Goal: Information Seeking & Learning: Learn about a topic

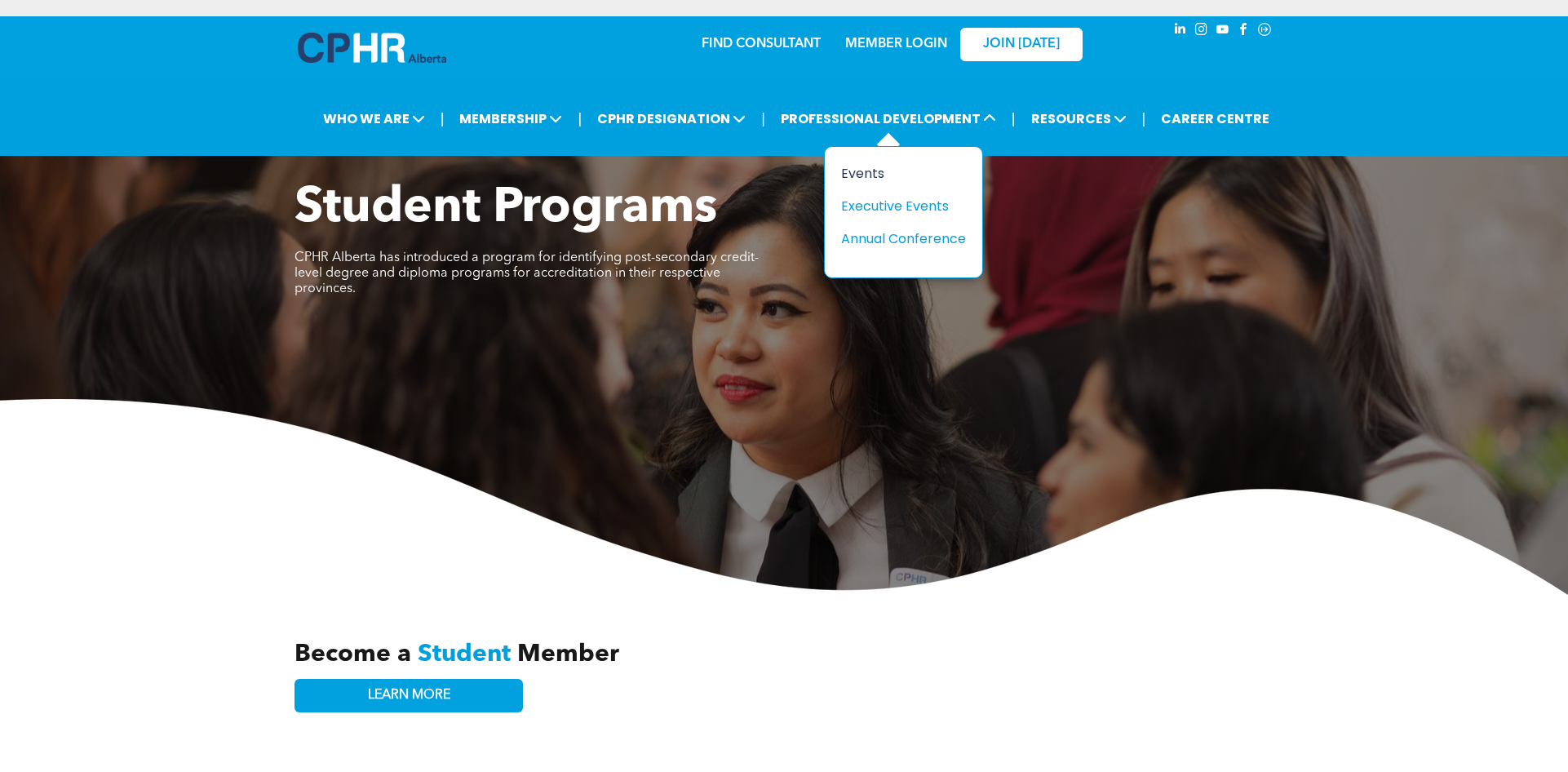
click at [864, 173] on div "Events" at bounding box center [897, 173] width 113 height 21
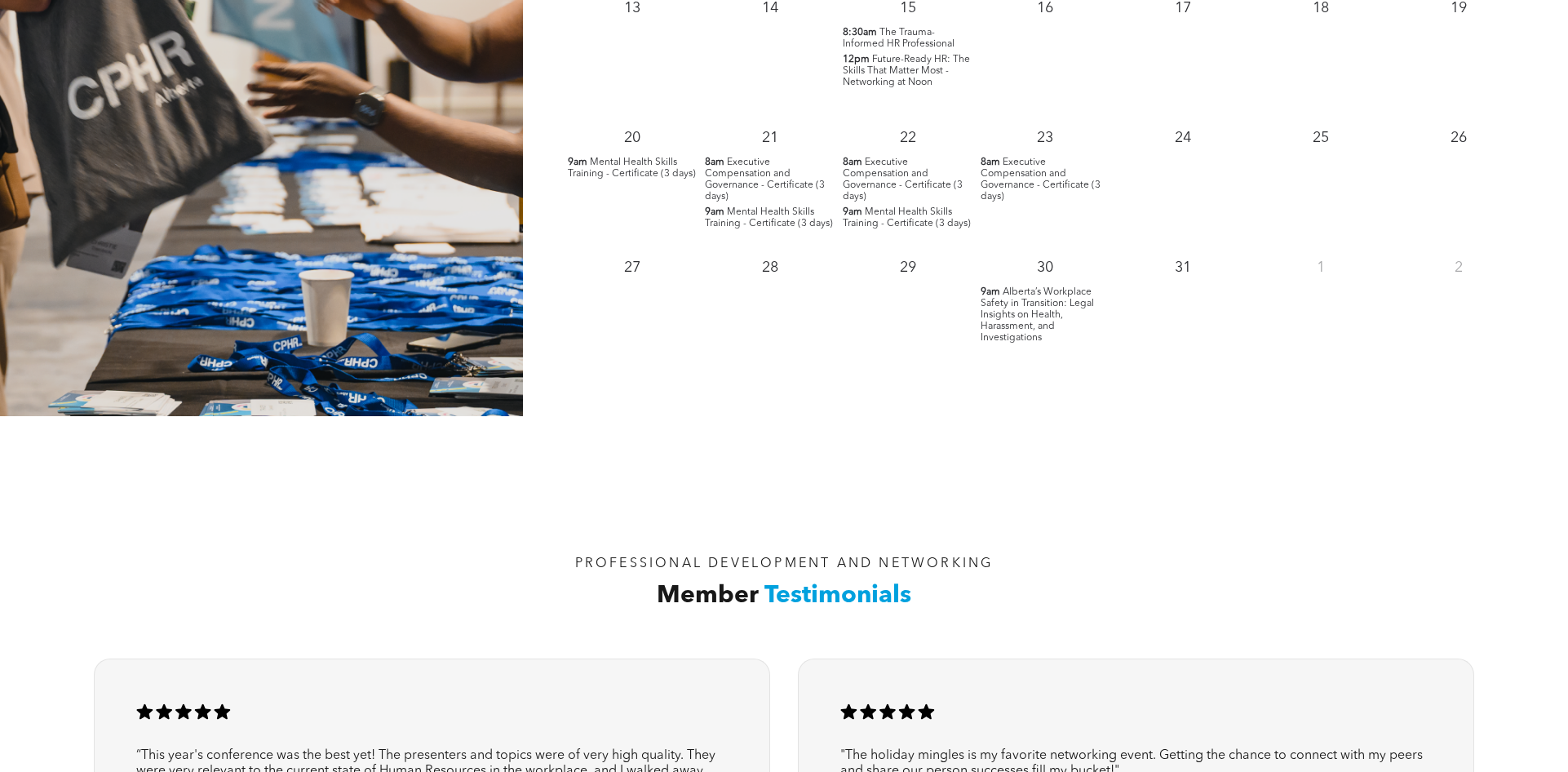
scroll to position [1469, 0]
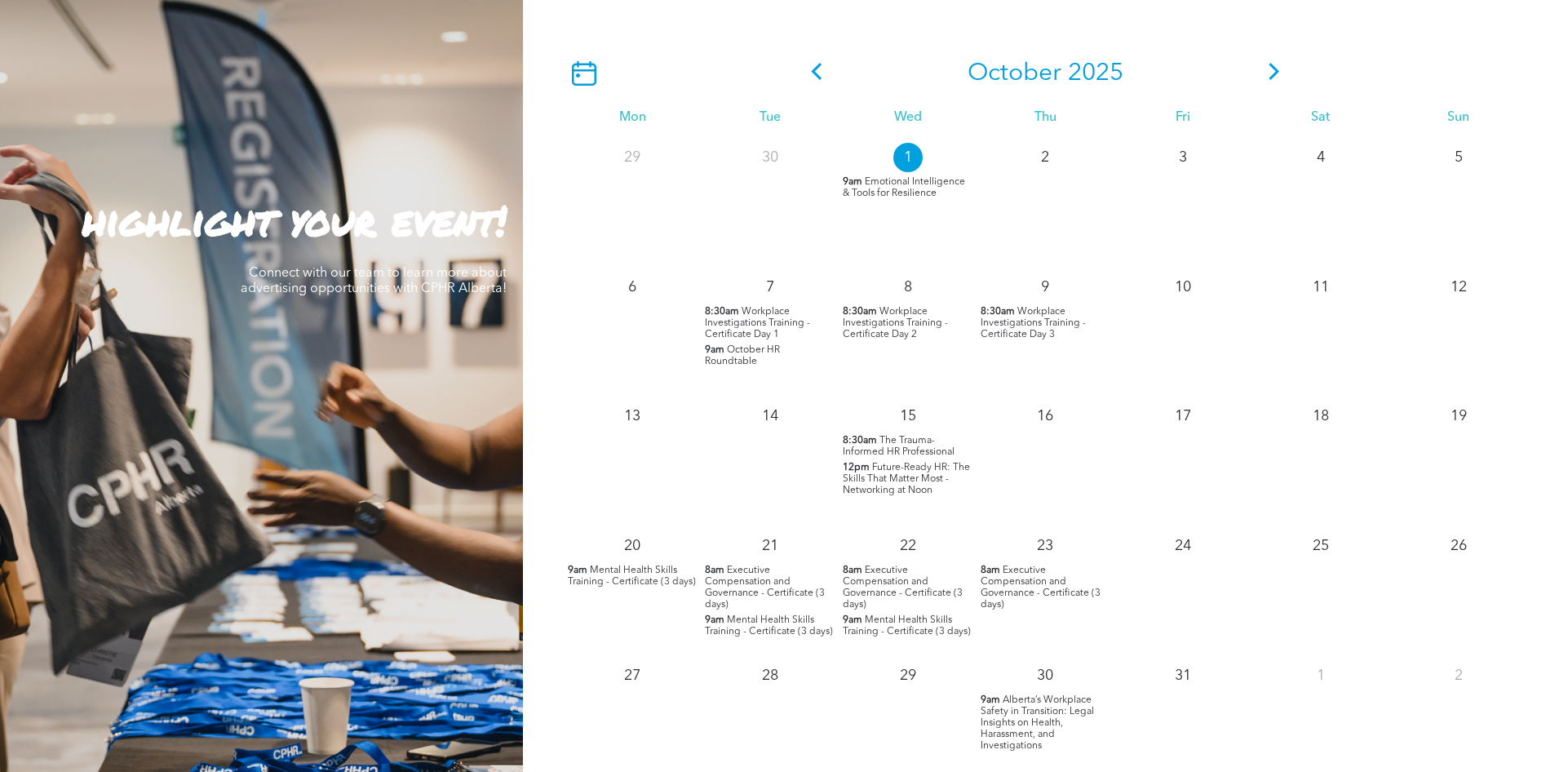
click at [1271, 73] on icon at bounding box center [1273, 71] width 24 height 17
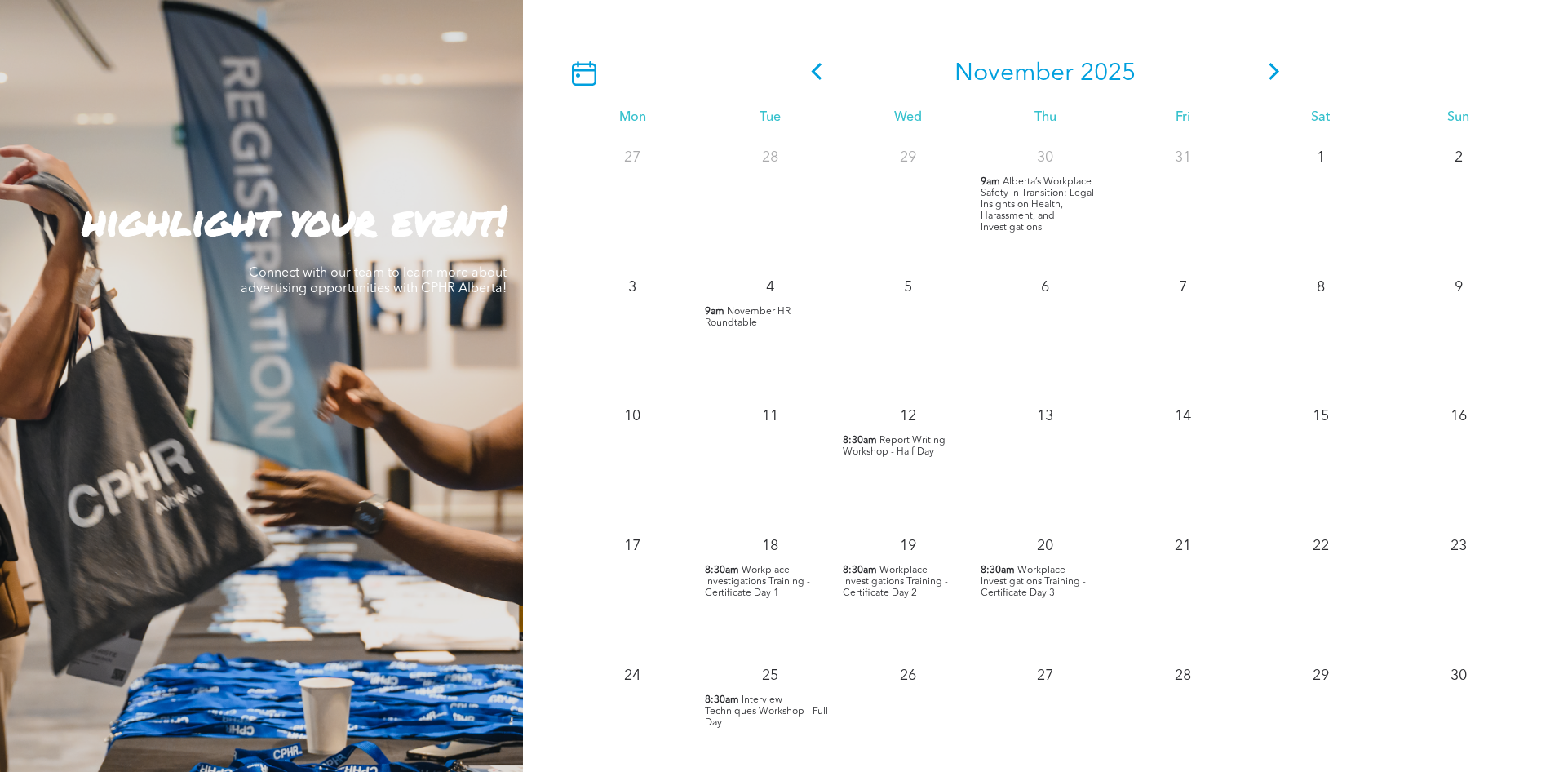
click at [1269, 64] on span at bounding box center [1273, 73] width 24 height 29
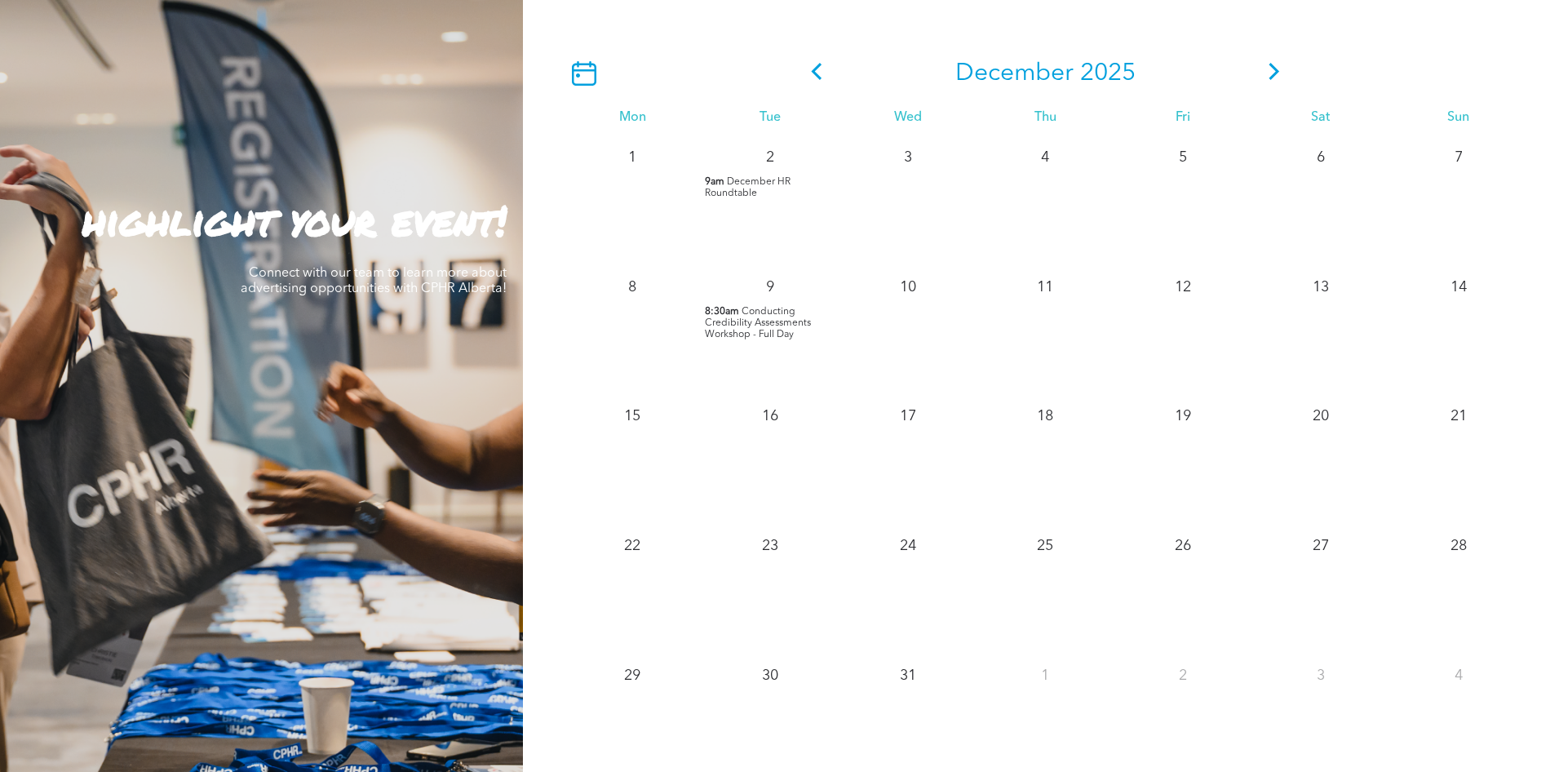
click at [772, 324] on span "Conducting Credibility Assessments Workshop - Full Day" at bounding box center [758, 322] width 106 height 32
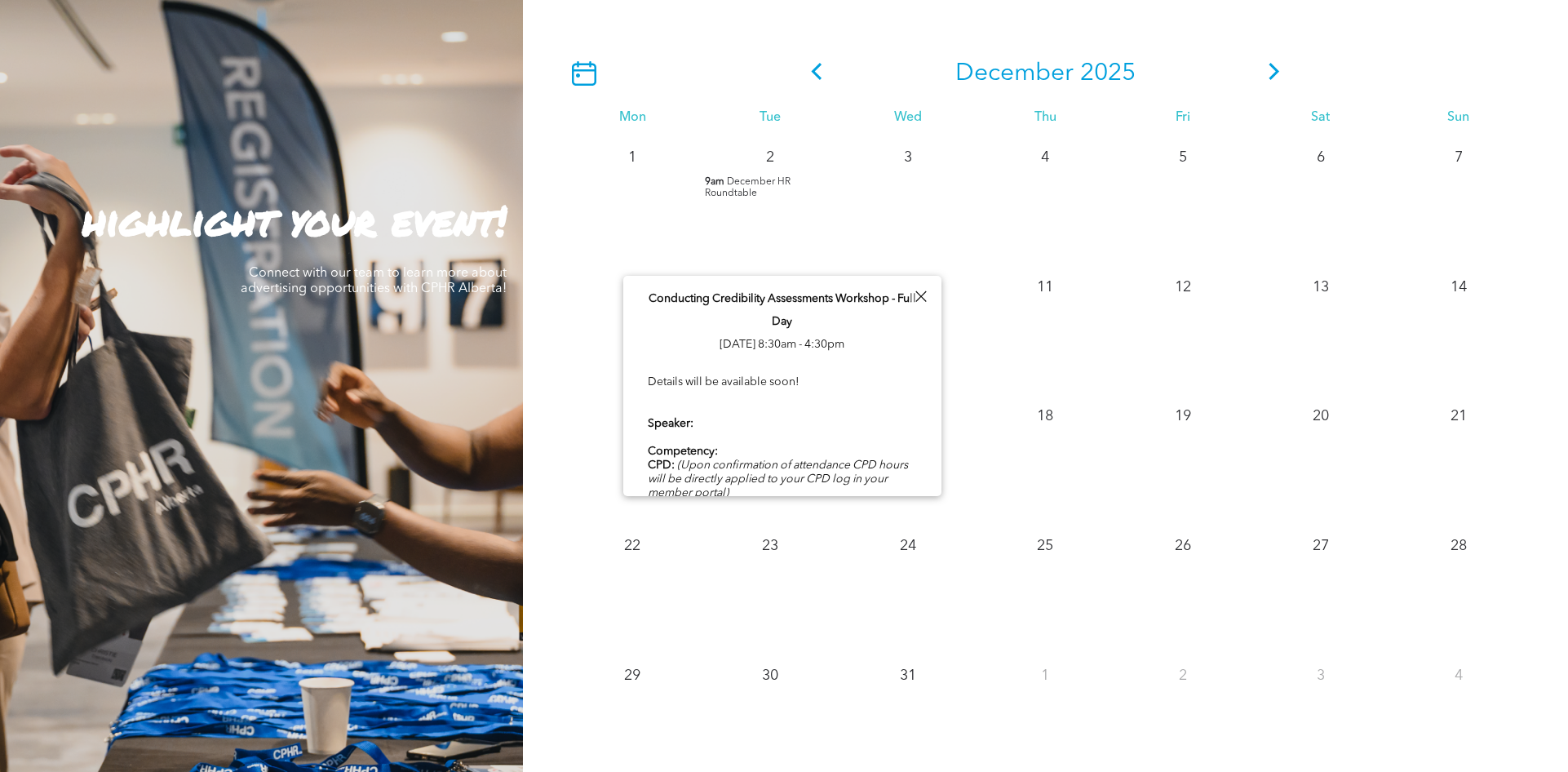
click at [764, 413] on div "Details will be available soon! Speaker: Competency: CPD: (Upon confirmation of…" at bounding box center [782, 464] width 269 height 183
click at [765, 379] on div "Details will be available soon! Speaker: Competency: CPD: (Upon confirmation of…" at bounding box center [782, 464] width 269 height 183
click at [924, 296] on div at bounding box center [921, 297] width 22 height 22
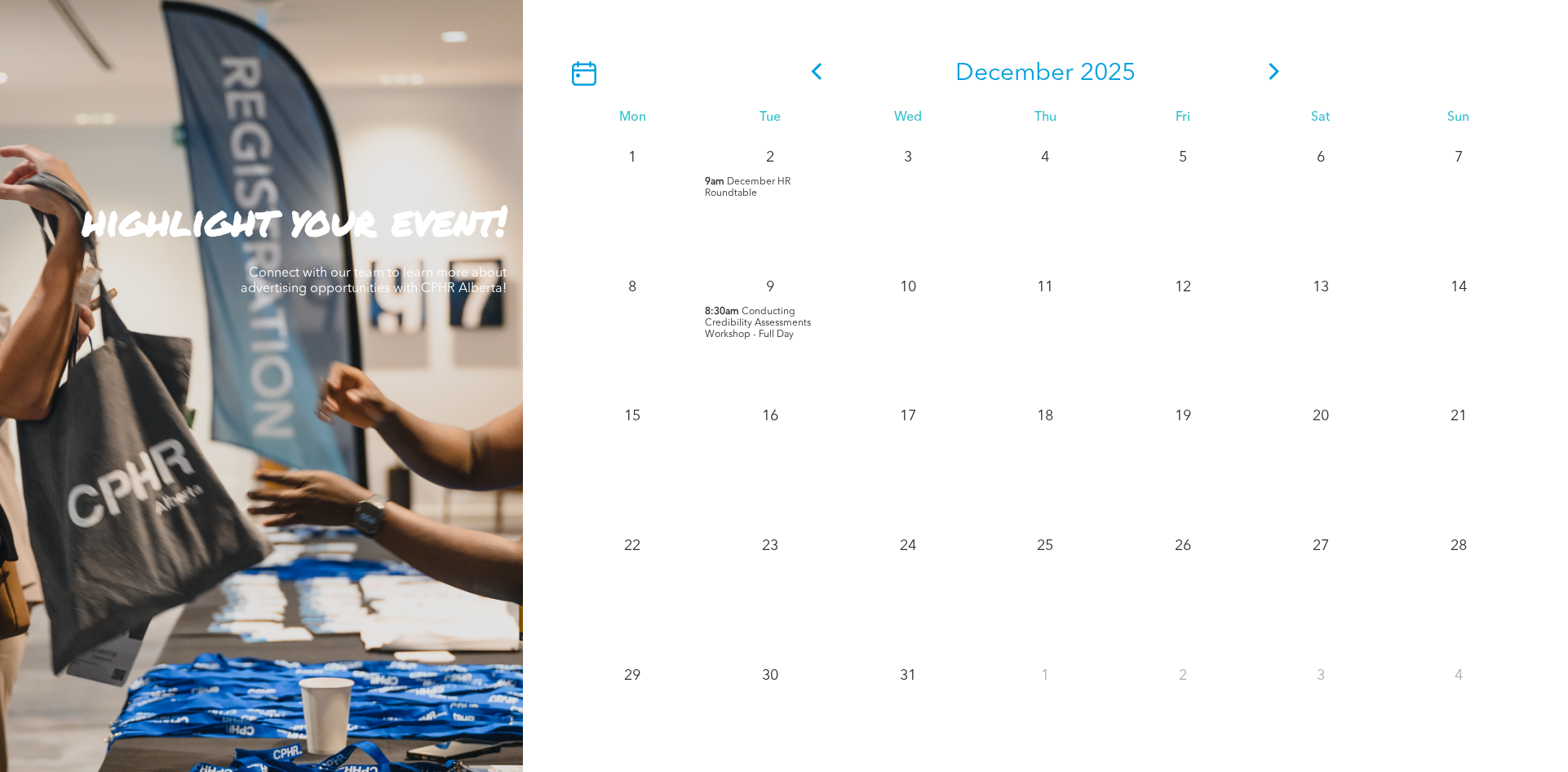
click at [818, 74] on icon at bounding box center [816, 71] width 24 height 17
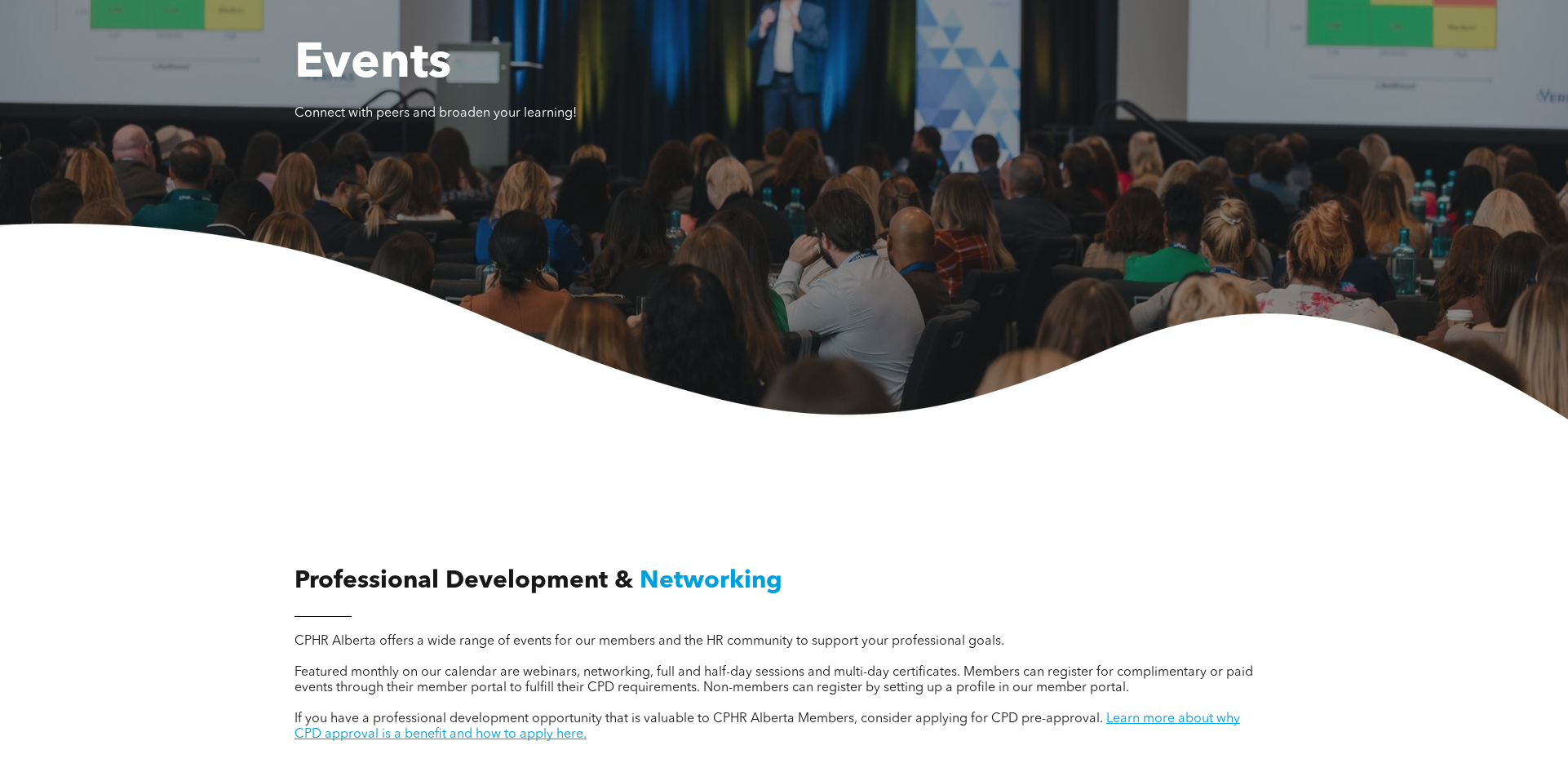
scroll to position [0, 0]
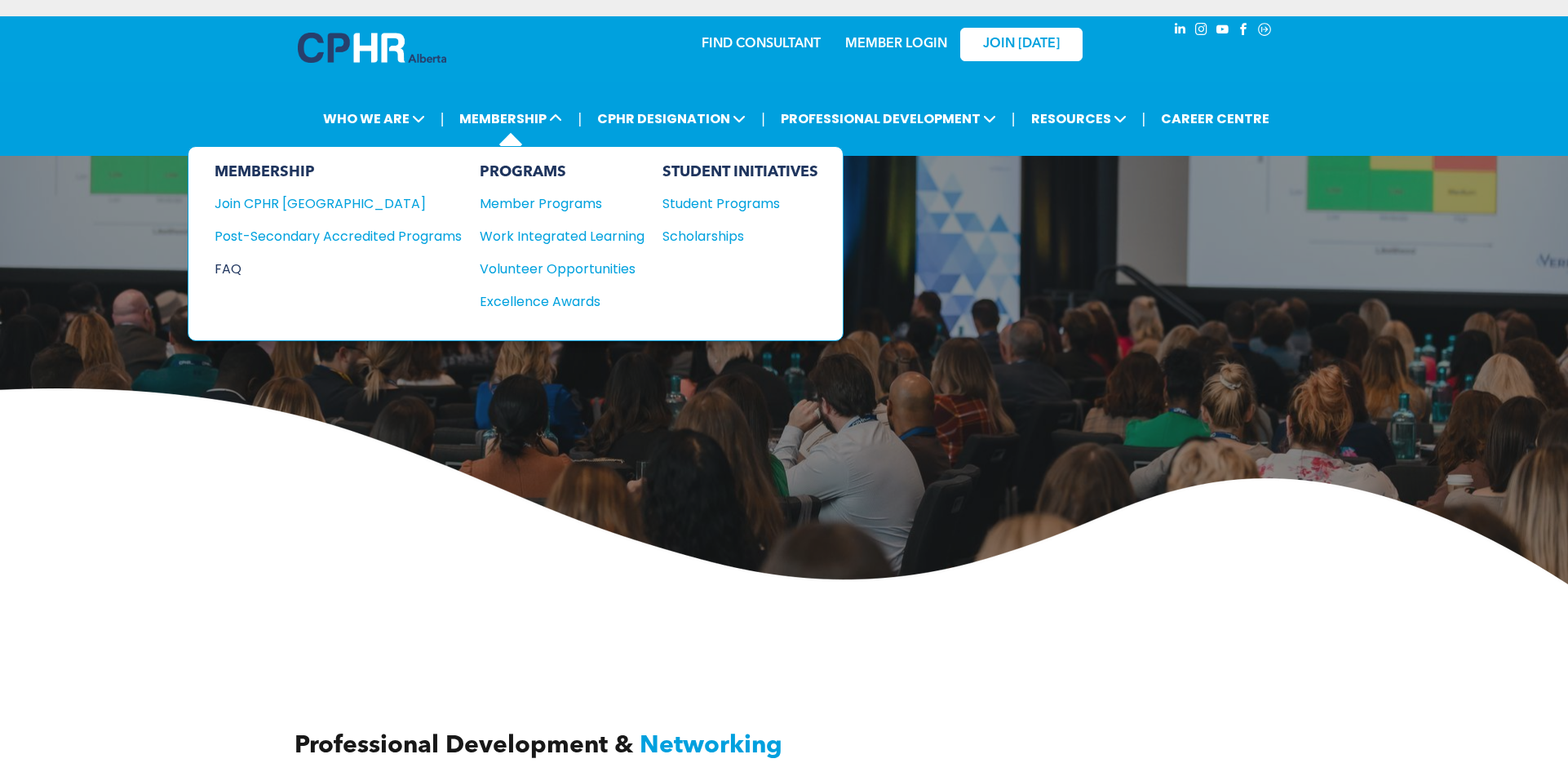
click at [237, 266] on div "FAQ" at bounding box center [325, 268] width 222 height 21
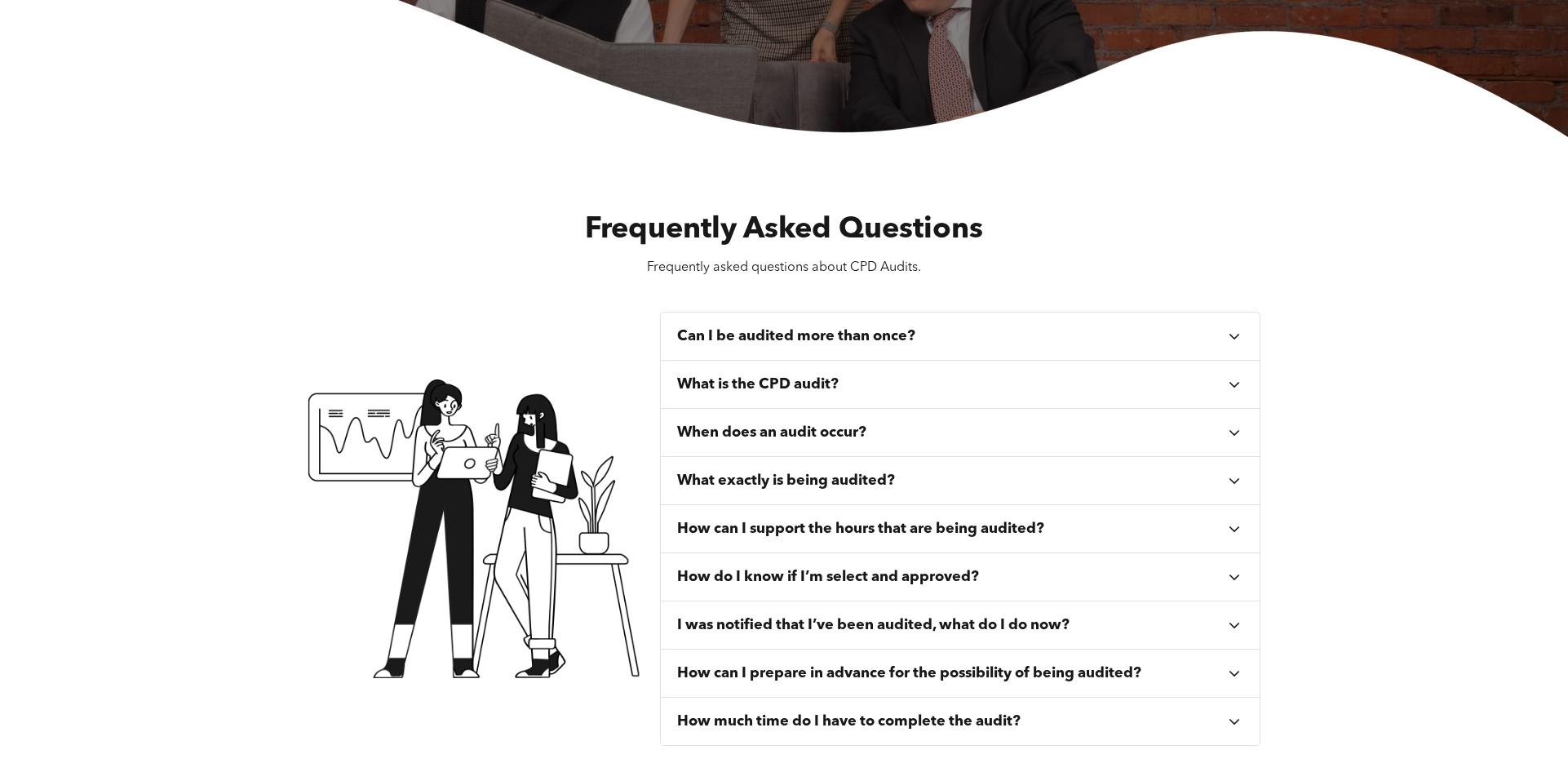
scroll to position [571, 0]
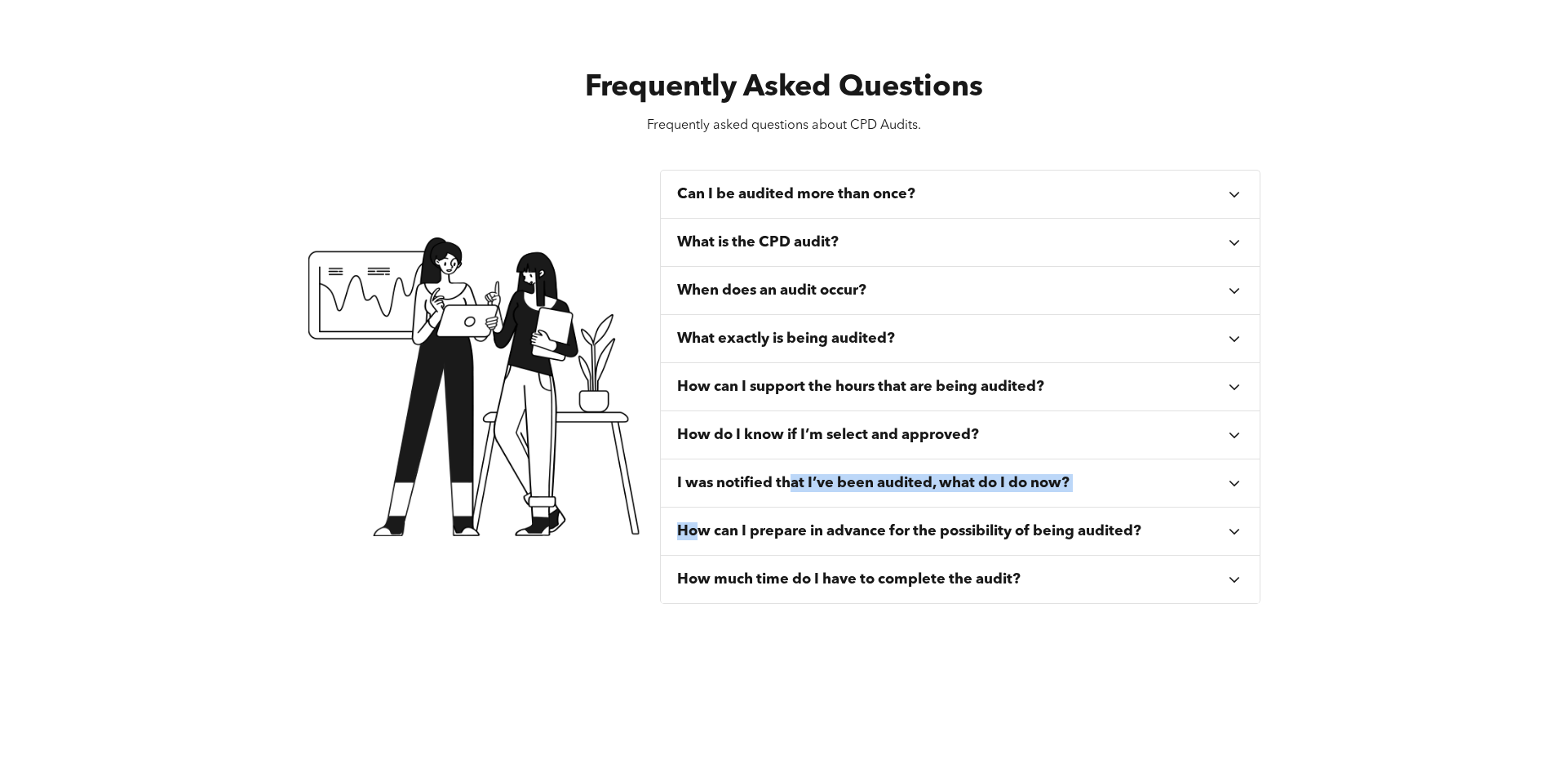
drag, startPoint x: 793, startPoint y: 499, endPoint x: 695, endPoint y: 524, distance: 101.1
click at [695, 524] on ul "Can I be audited more than once? If you are randomly selected for CPD Audit mor…" at bounding box center [960, 386] width 600 height 434
click at [993, 383] on h3 "How can I support the hours that are being audited?" at bounding box center [860, 387] width 367 height 18
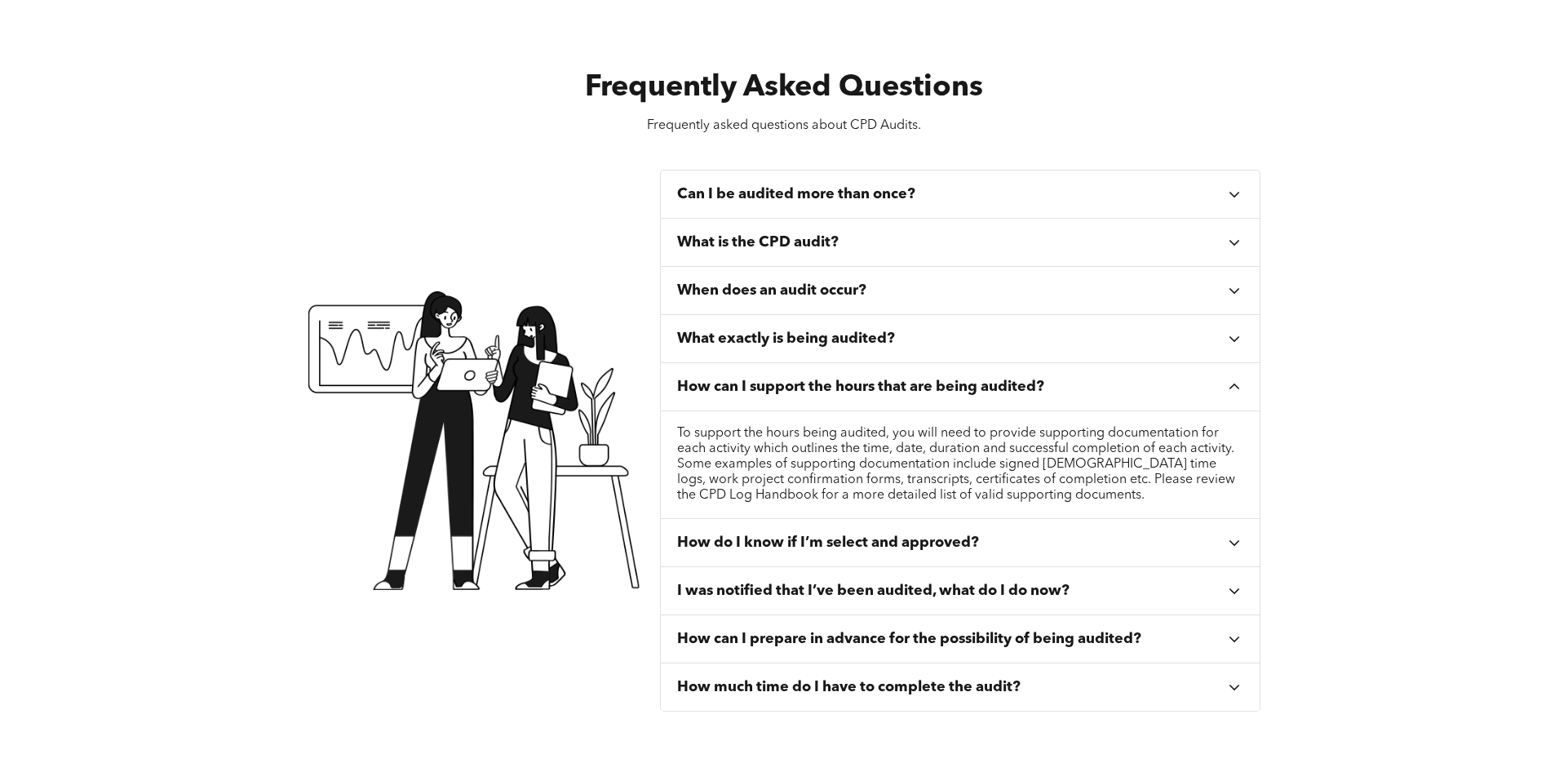
click at [868, 340] on h3 "What exactly is being audited?" at bounding box center [785, 338] width 217 height 18
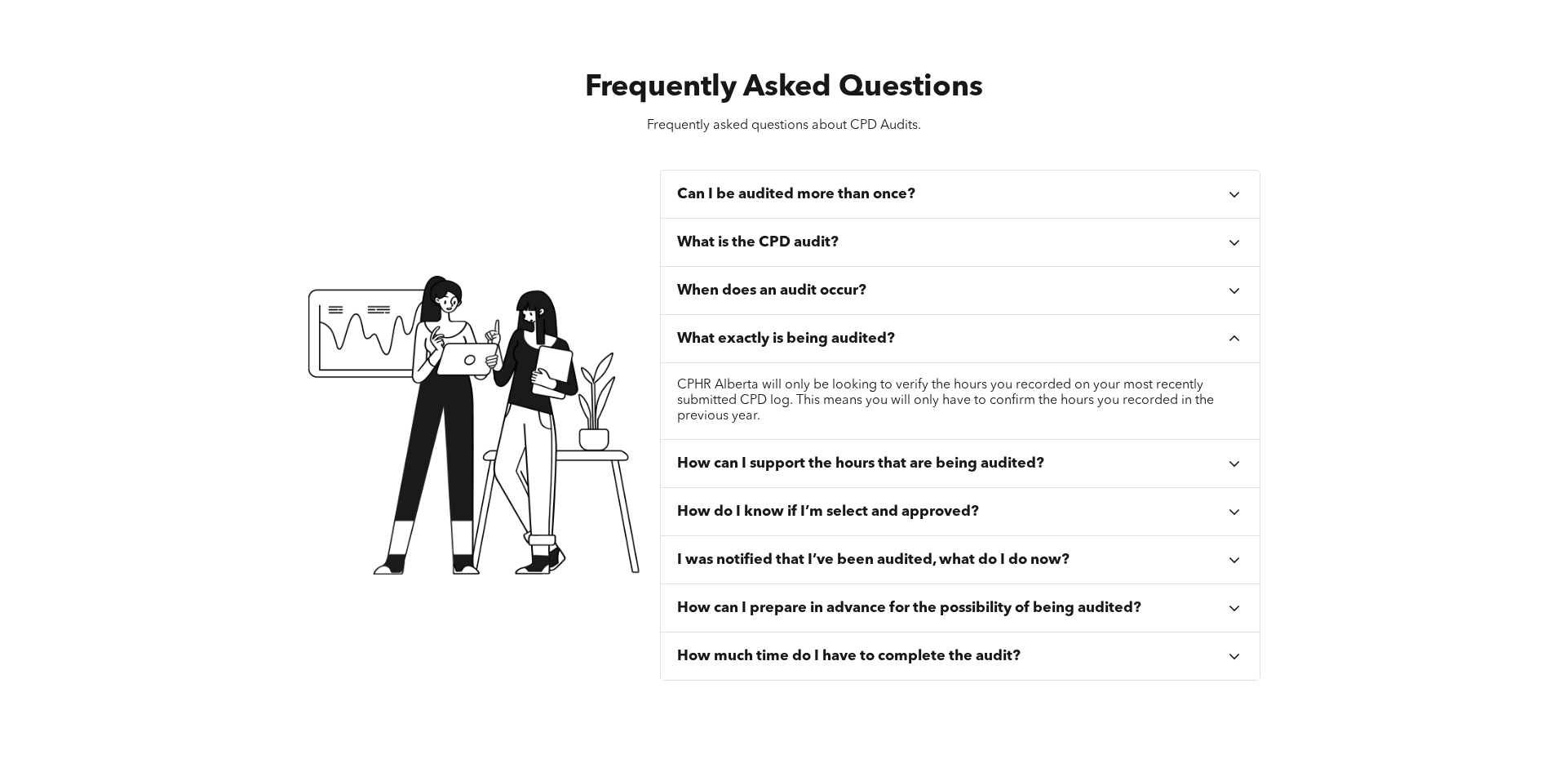
click at [861, 291] on h3 "When does an audit occur?" at bounding box center [771, 290] width 189 height 18
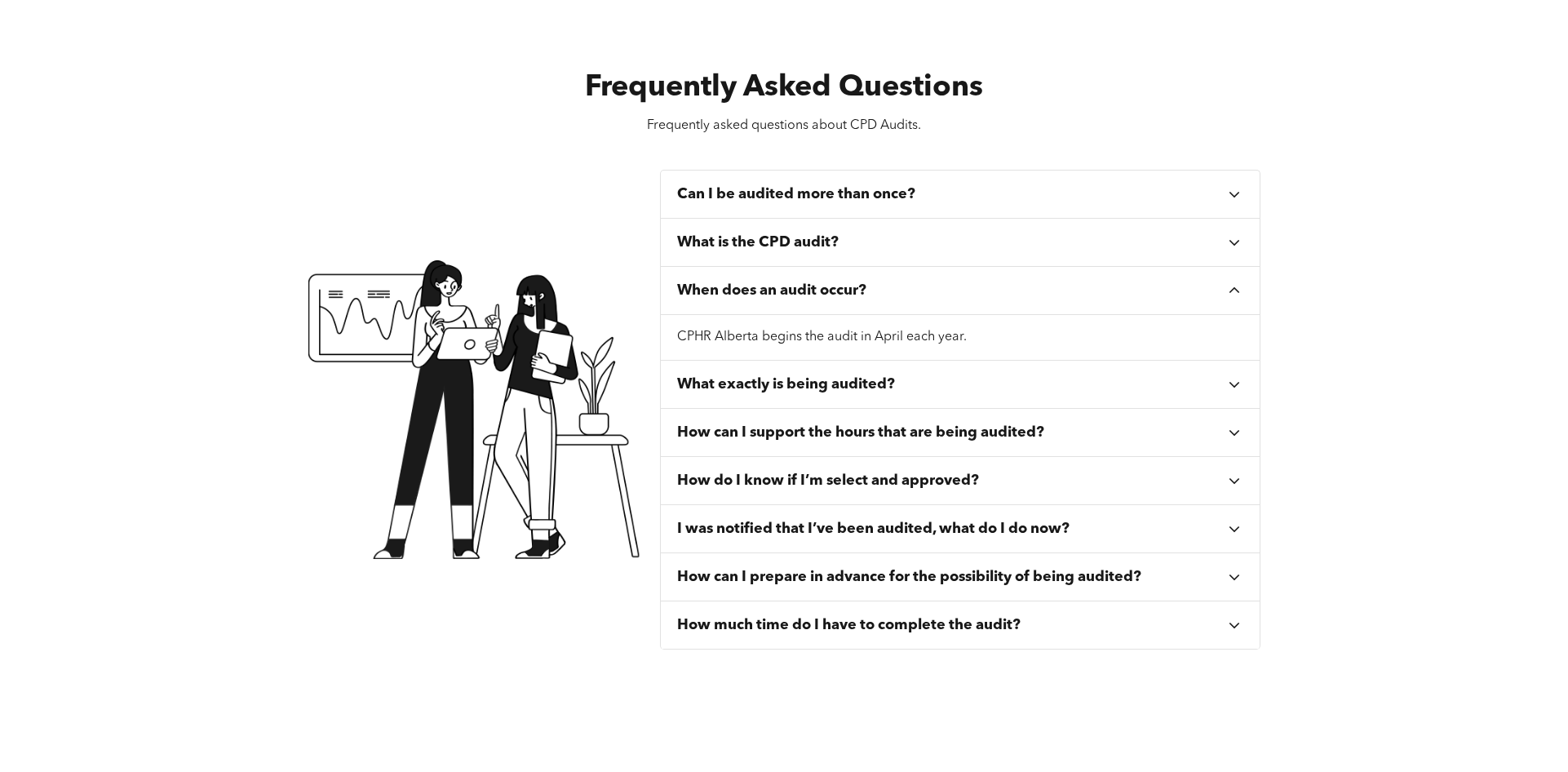
click at [885, 247] on div "What is the CPD audit?" at bounding box center [951, 242] width 548 height 18
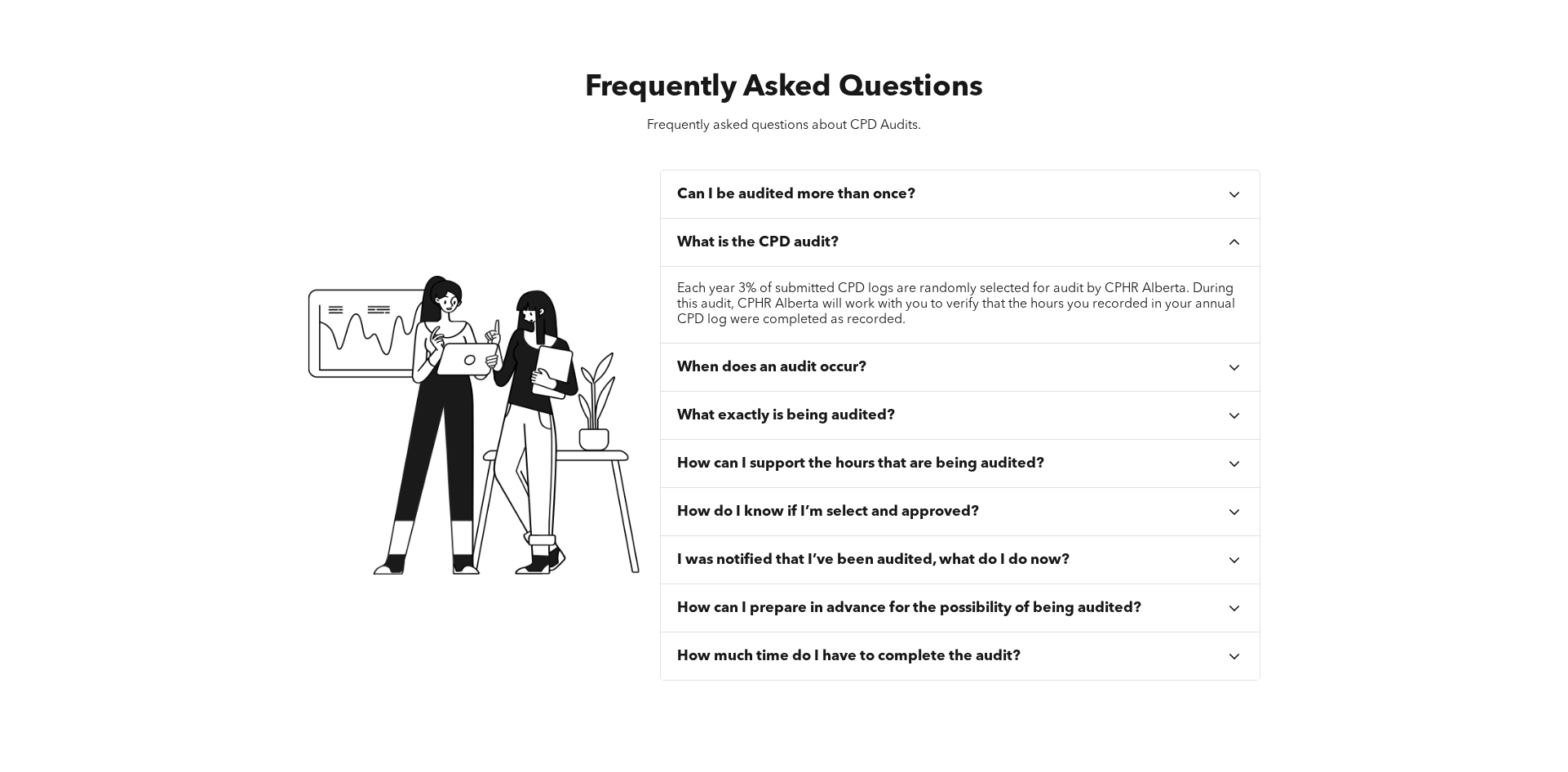
click at [884, 190] on h3 "Can I be audited more than once?" at bounding box center [795, 194] width 238 height 18
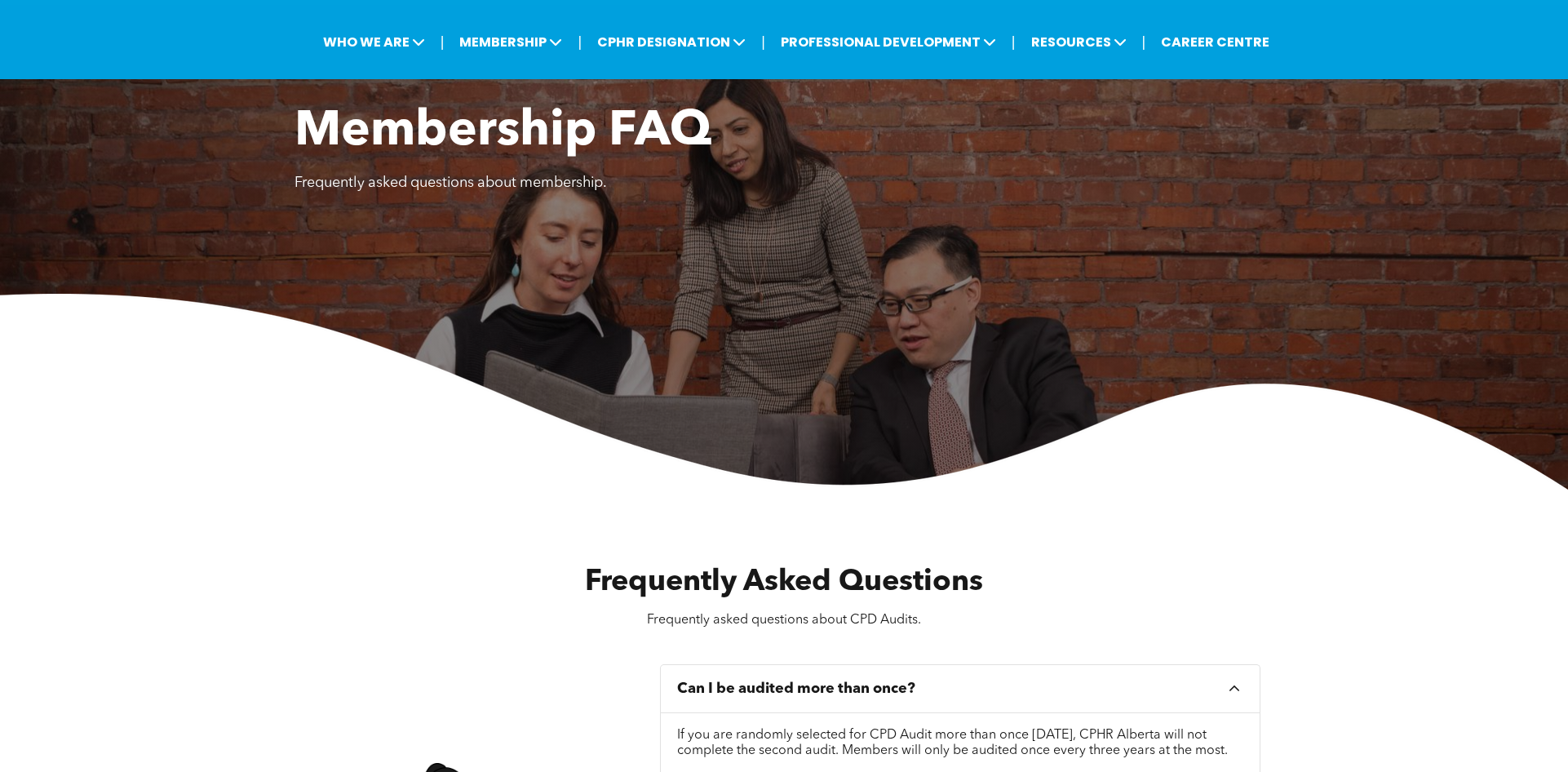
scroll to position [0, 0]
